Goal: Book appointment/travel/reservation

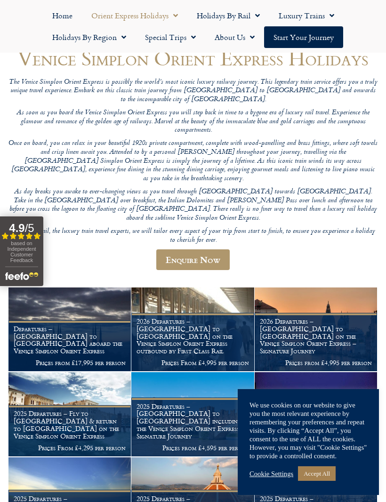
scroll to position [87, 0]
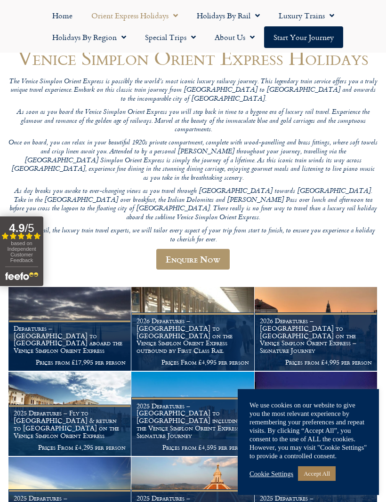
click at [102, 325] on h1 "Departures – Istanbul to Paris aboard the Venice Simplon Orient Express" at bounding box center [70, 340] width 112 height 30
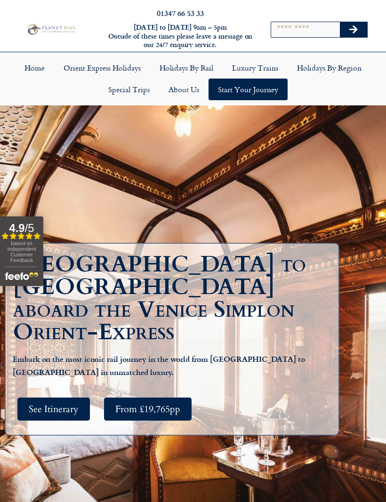
click at [88, 283] on h1 "[GEOGRAPHIC_DATA] to [GEOGRAPHIC_DATA] aboard the Venice Simplon Orient-Express" at bounding box center [174, 298] width 323 height 90
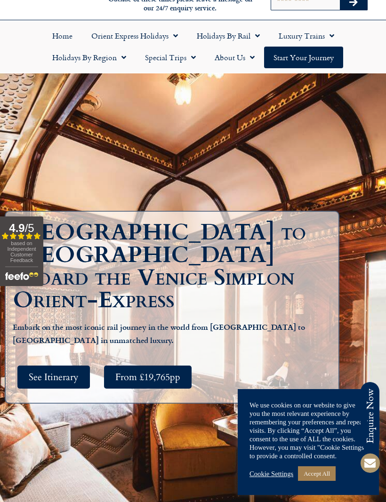
scroll to position [43, 0]
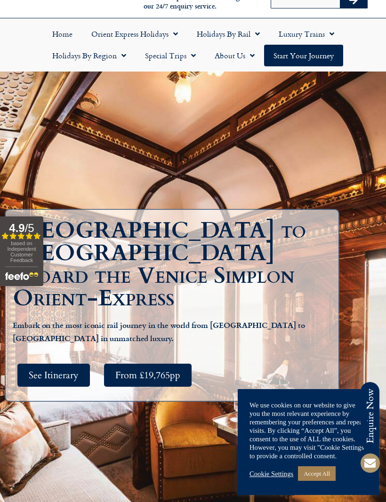
click at [68, 373] on span "See Itinerary" at bounding box center [54, 375] width 50 height 12
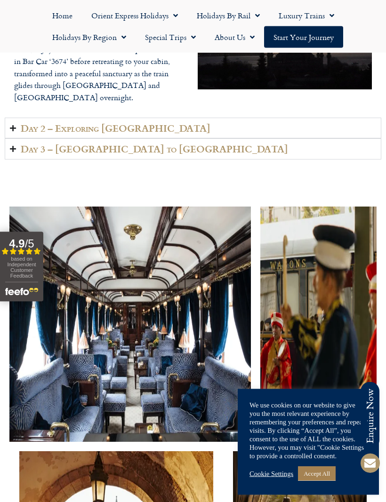
scroll to position [1613, 0]
click at [278, 478] on link "Cookie Settings" at bounding box center [271, 473] width 44 height 8
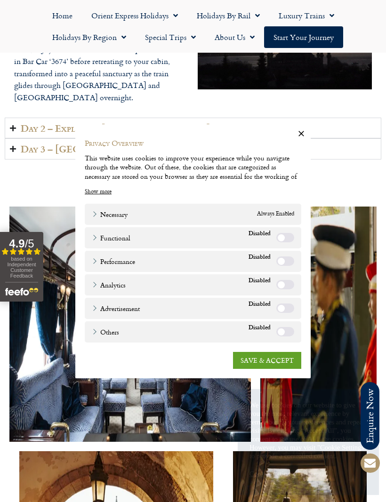
click at [269, 368] on link "SAVE & ACCEPT" at bounding box center [267, 359] width 68 height 17
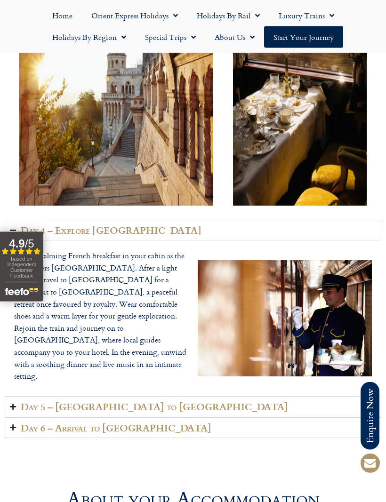
scroll to position [2095, 0]
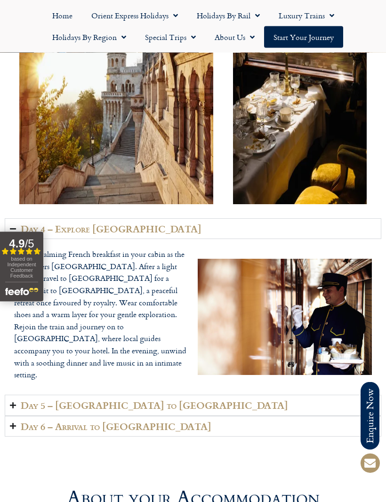
click at [116, 421] on h2 "Day 6 – Arrival to [GEOGRAPHIC_DATA]" at bounding box center [116, 426] width 190 height 11
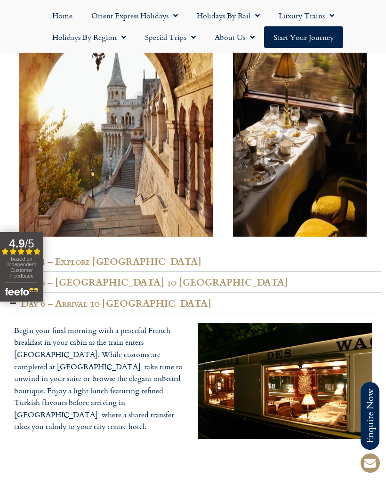
scroll to position [2063, 0]
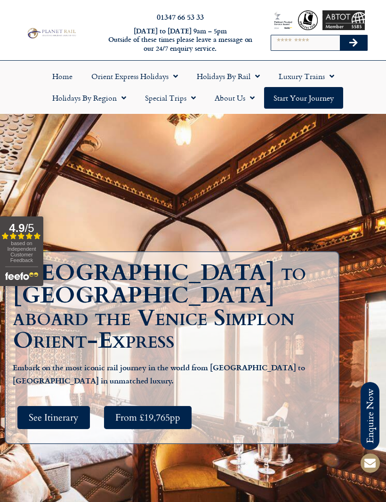
scroll to position [0, 0]
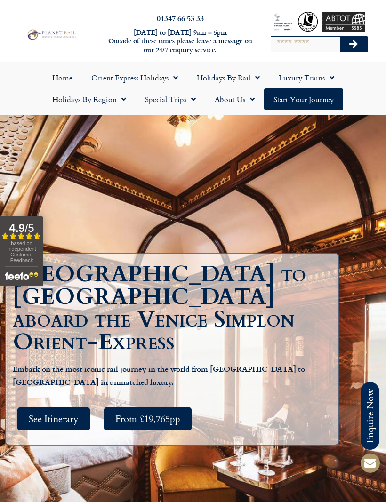
click at [166, 417] on span "From £19,765pp" at bounding box center [147, 419] width 65 height 12
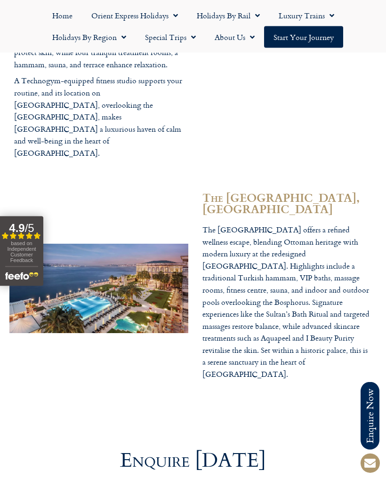
scroll to position [3057, 0]
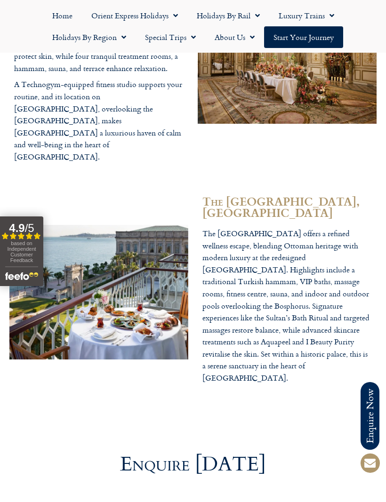
click at [328, 16] on span "Menu" at bounding box center [329, 15] width 9 height 17
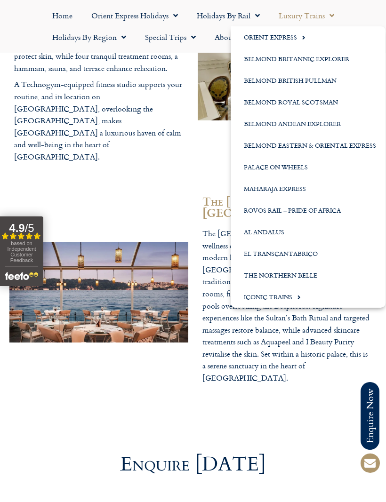
click at [335, 83] on link "Belmond British Pullman" at bounding box center [307, 81] width 155 height 22
